Goal: Answer question/provide support: Share knowledge or assist other users

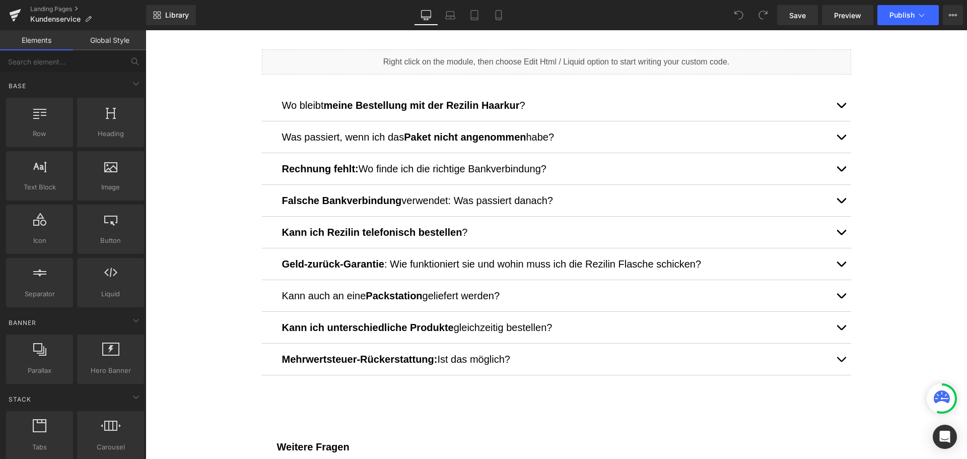
scroll to position [554, 0]
click at [379, 231] on strong "Kann ich Rezilin telefonisch bestellen" at bounding box center [372, 231] width 180 height 11
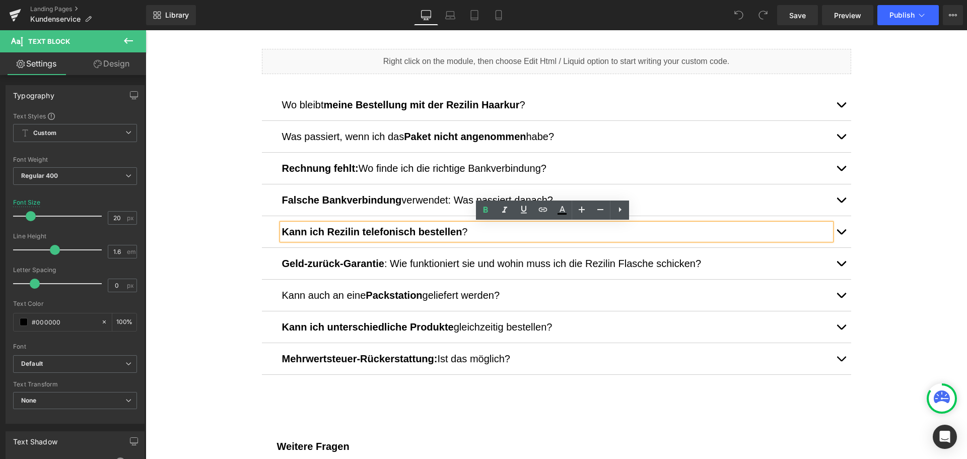
click at [837, 235] on button "button" at bounding box center [841, 231] width 20 height 31
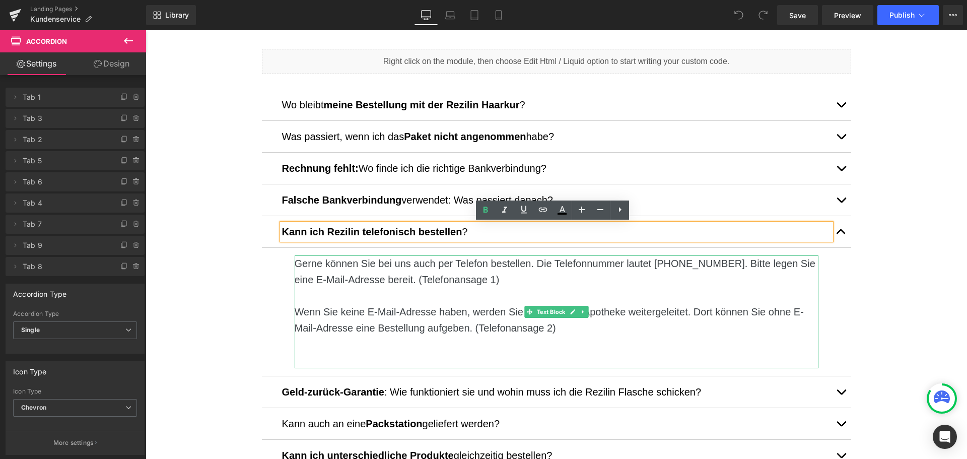
click at [649, 310] on p "Wenn Sie keine E-Mail-Adresse haben, werden Sie an die Shop-Apotheke weitergele…" at bounding box center [557, 320] width 524 height 32
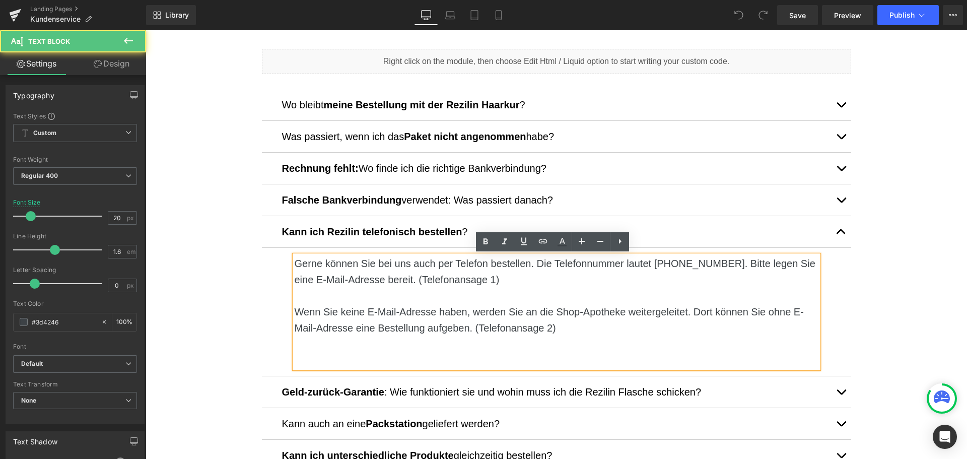
click at [596, 312] on p "Wenn Sie keine E-Mail-Adresse haben, werden Sie an die Shop-Apotheke weitergele…" at bounding box center [557, 320] width 524 height 32
click at [570, 311] on p "Wenn Sie keine E-Mail-Adresse haben, werden Sie an die Shop-Apotheke weitergele…" at bounding box center [557, 320] width 524 height 32
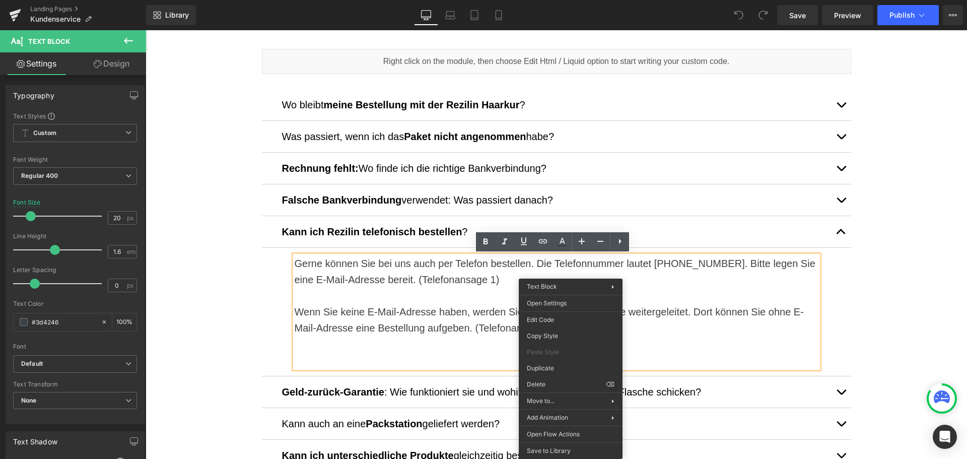
click at [504, 293] on p at bounding box center [557, 295] width 524 height 16
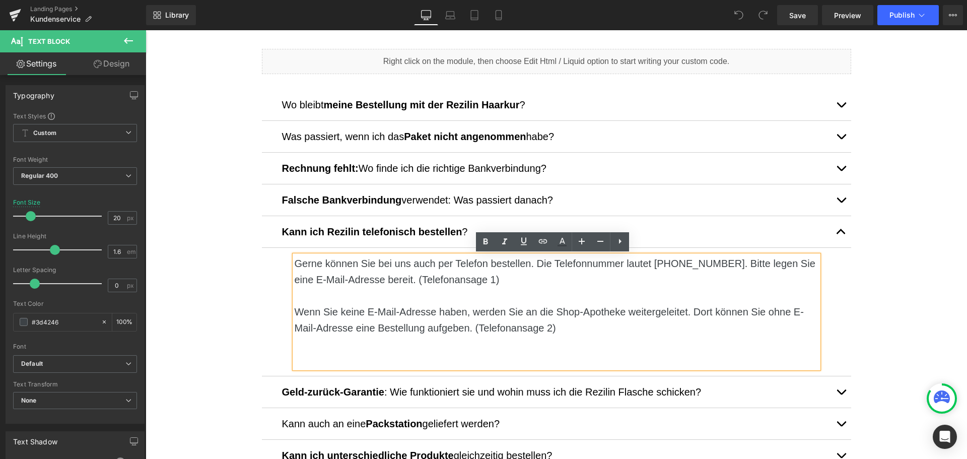
click at [560, 313] on p "Wenn Sie keine E-Mail-Adresse haben, werden Sie an die Shop-Apotheke weitergele…" at bounding box center [557, 320] width 524 height 32
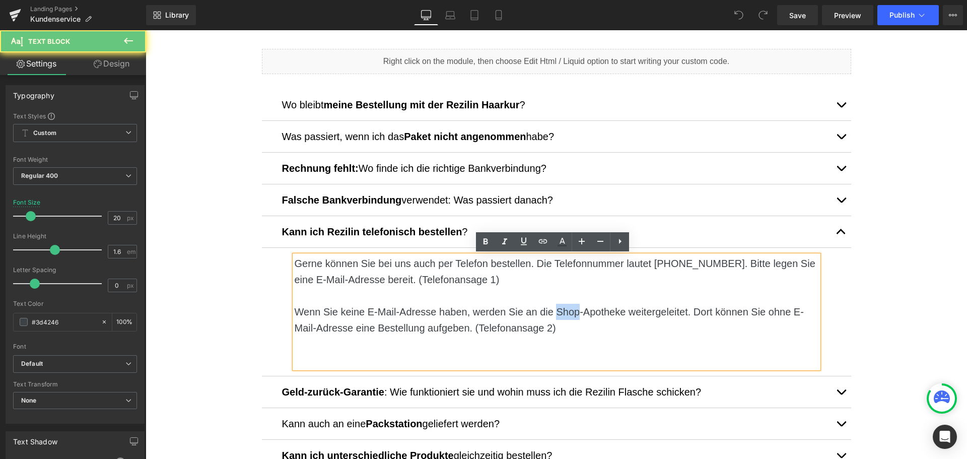
click at [560, 313] on p "Wenn Sie keine E-Mail-Adresse haben, werden Sie an die Shop-Apotheke weitergele…" at bounding box center [557, 320] width 524 height 32
click at [610, 313] on p "Wenn Sie keine E-Mail-Adresse haben, werden Sie an die Shop-Apotheke weitergele…" at bounding box center [557, 320] width 524 height 32
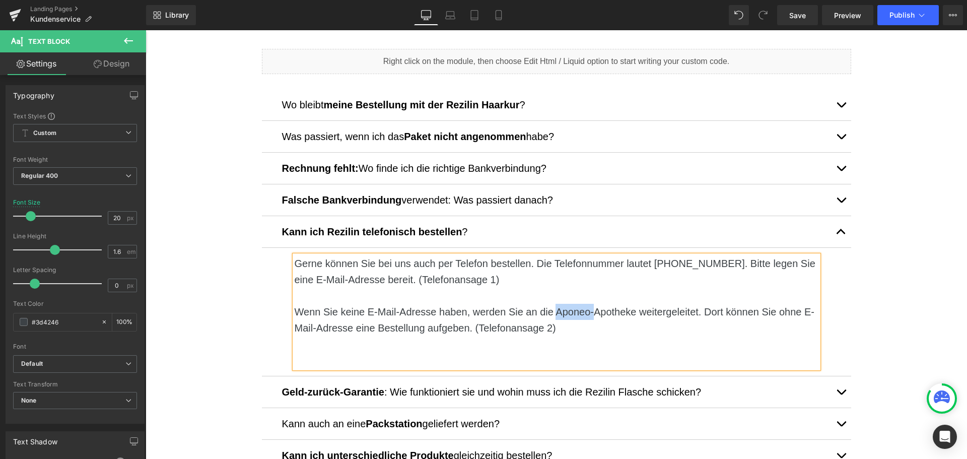
drag, startPoint x: 551, startPoint y: 314, endPoint x: 591, endPoint y: 310, distance: 40.0
click at [591, 310] on p "Wenn Sie keine E-Mail-Adresse haben, werden Sie an die Aponeo-Apotheke weiterge…" at bounding box center [557, 320] width 524 height 32
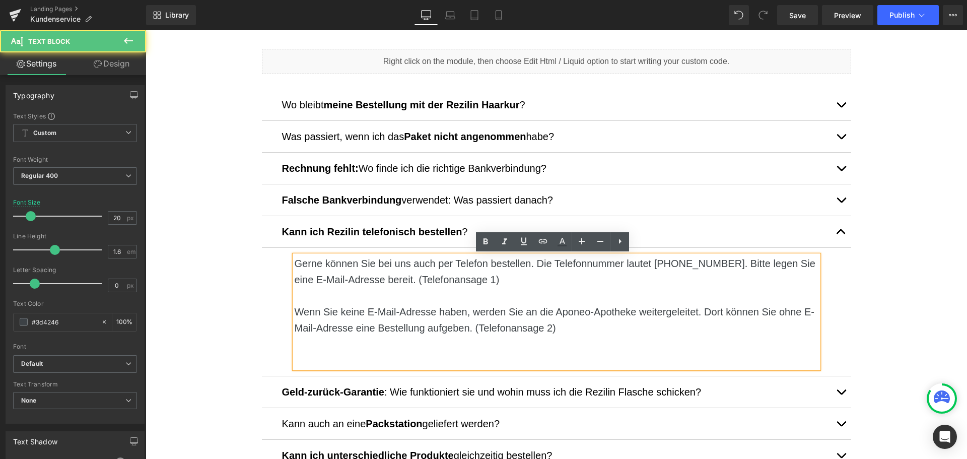
click at [494, 326] on p "Wenn Sie keine E-Mail-Adresse haben, werden Sie an die Aponeo-Apotheke weiterge…" at bounding box center [557, 320] width 524 height 32
click at [570, 314] on p "Wenn Sie keine E-Mail-Adresse haben, werden Sie an die Aponeo-Apotheke weiterge…" at bounding box center [557, 320] width 524 height 32
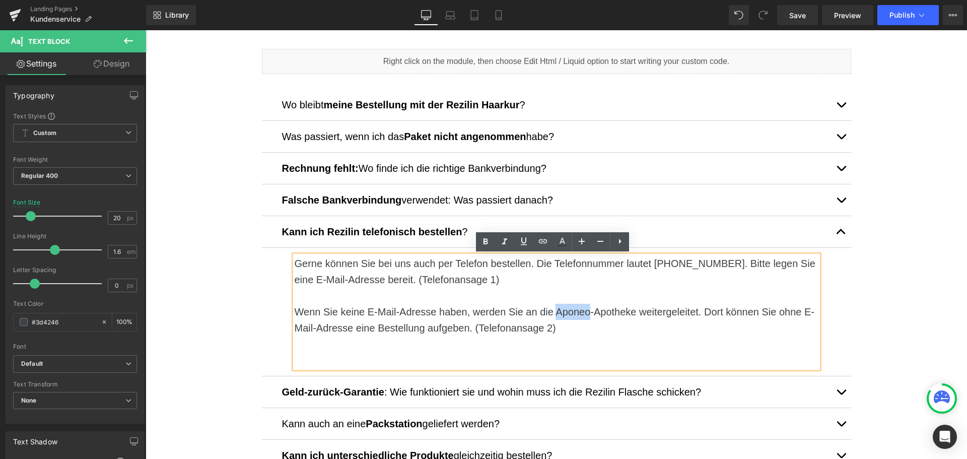
copy p "Aponeo"
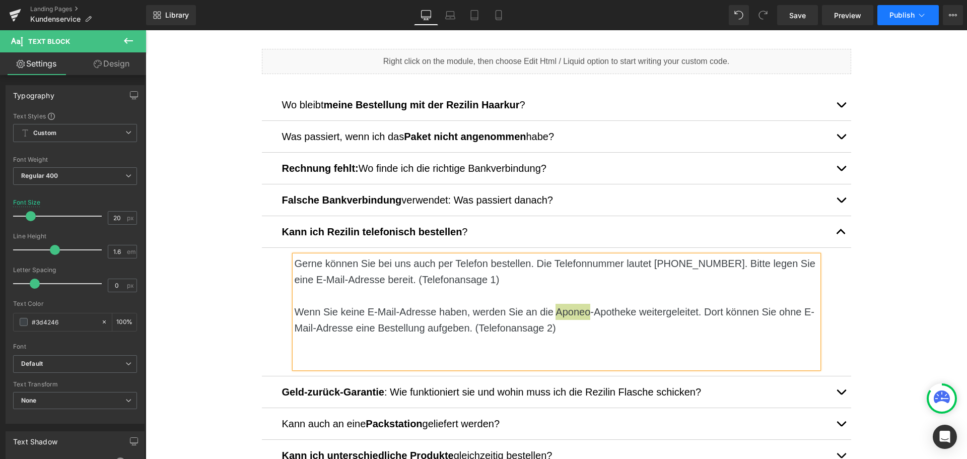
click at [892, 12] on span "Publish" at bounding box center [901, 15] width 25 height 8
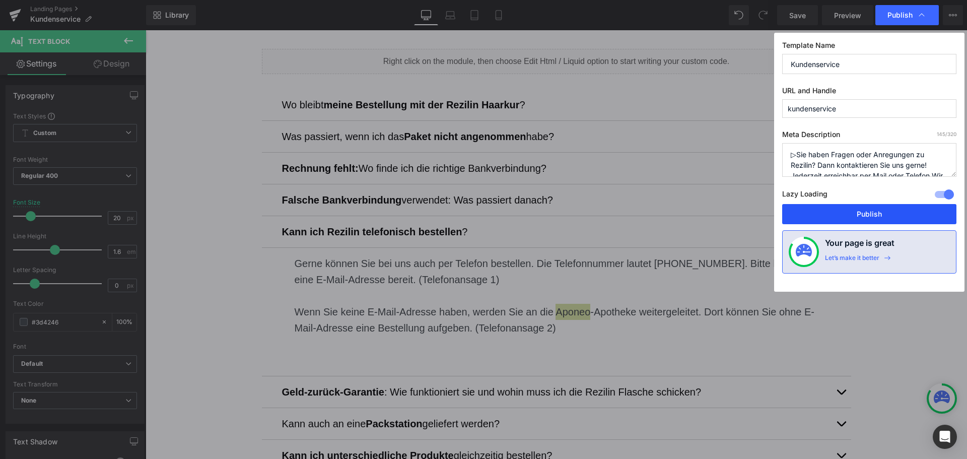
click at [888, 211] on button "Publish" at bounding box center [869, 214] width 174 height 20
